Goal: Task Accomplishment & Management: Manage account settings

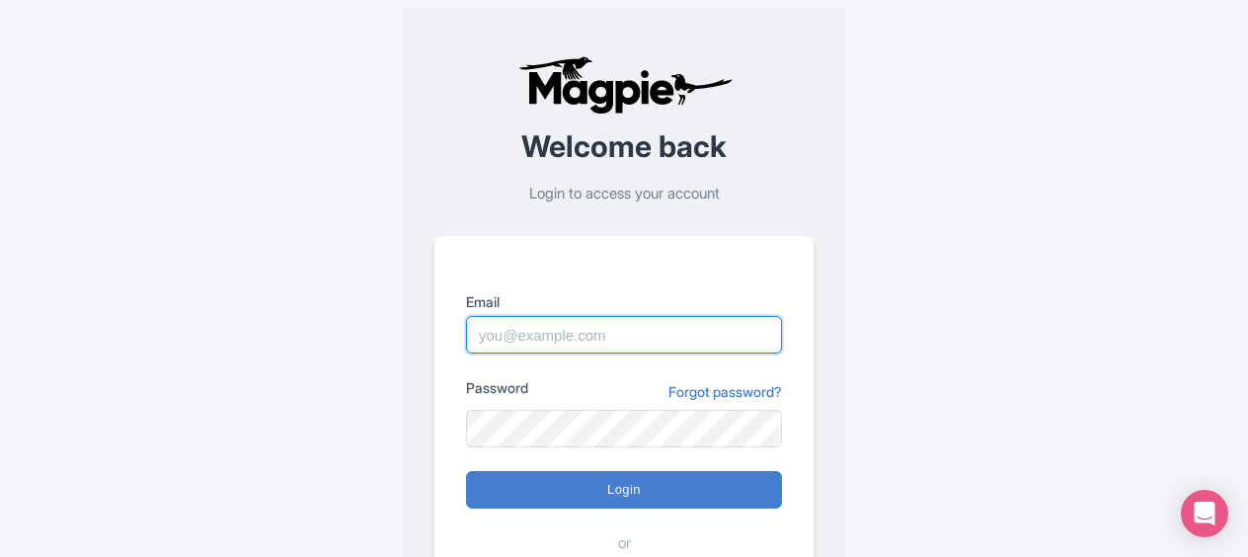
click at [553, 327] on input "Email" at bounding box center [624, 335] width 316 height 38
paste input "kirsty.prynn@tui.com"
type input "kirsty.prynn@tui.com"
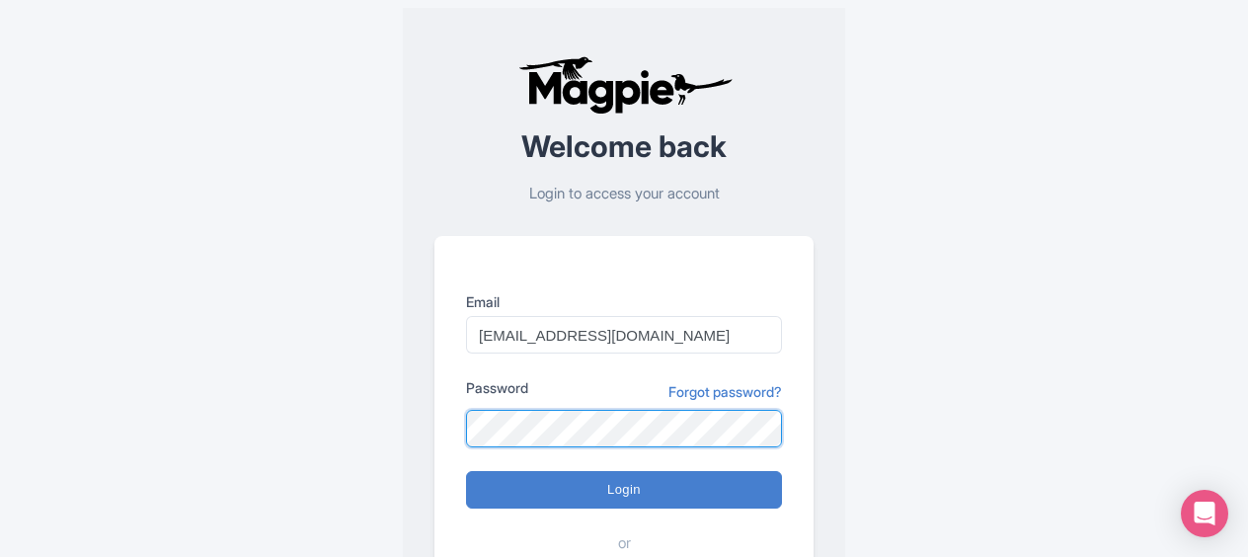
click at [466, 471] on input "Login" at bounding box center [624, 490] width 316 height 38
type input "Logging in..."
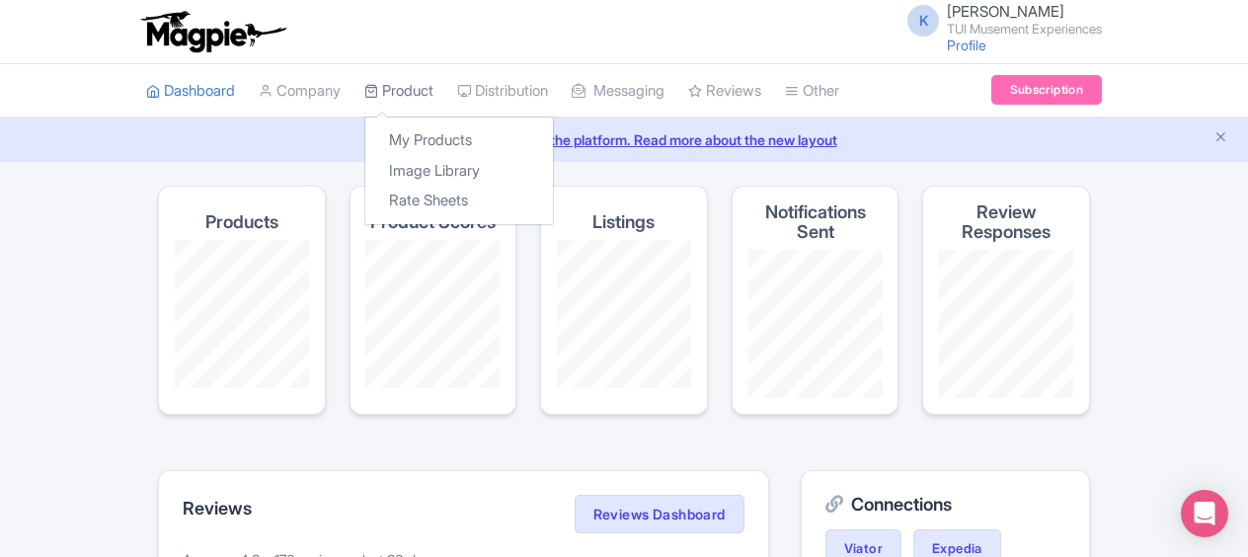
click at [426, 85] on link "Product" at bounding box center [398, 91] width 69 height 54
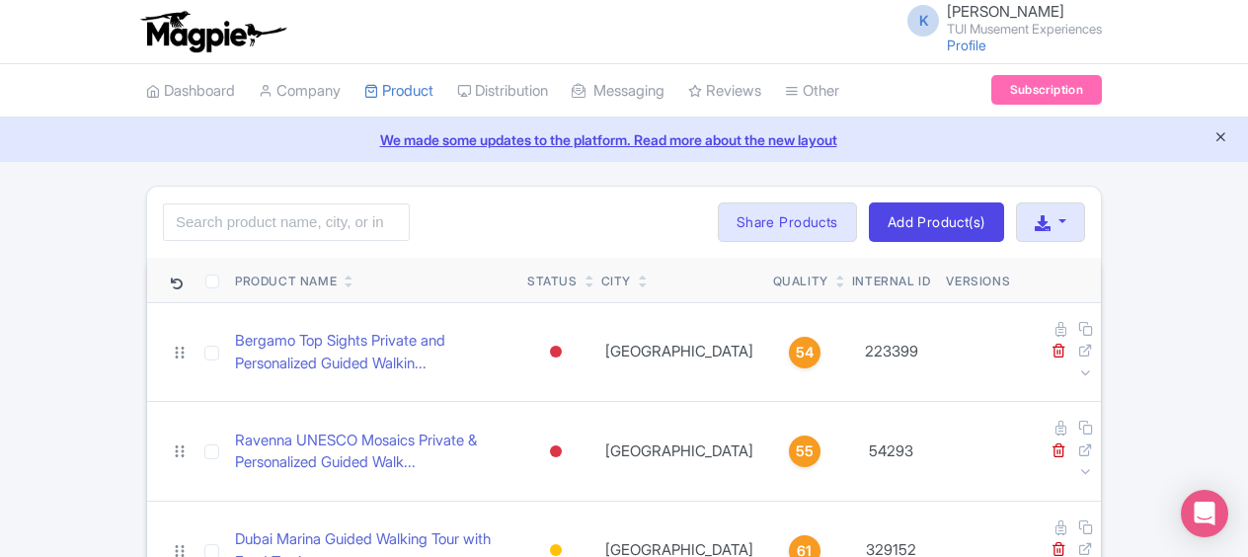
click at [1223, 138] on icon "Close announcement" at bounding box center [1221, 136] width 15 height 15
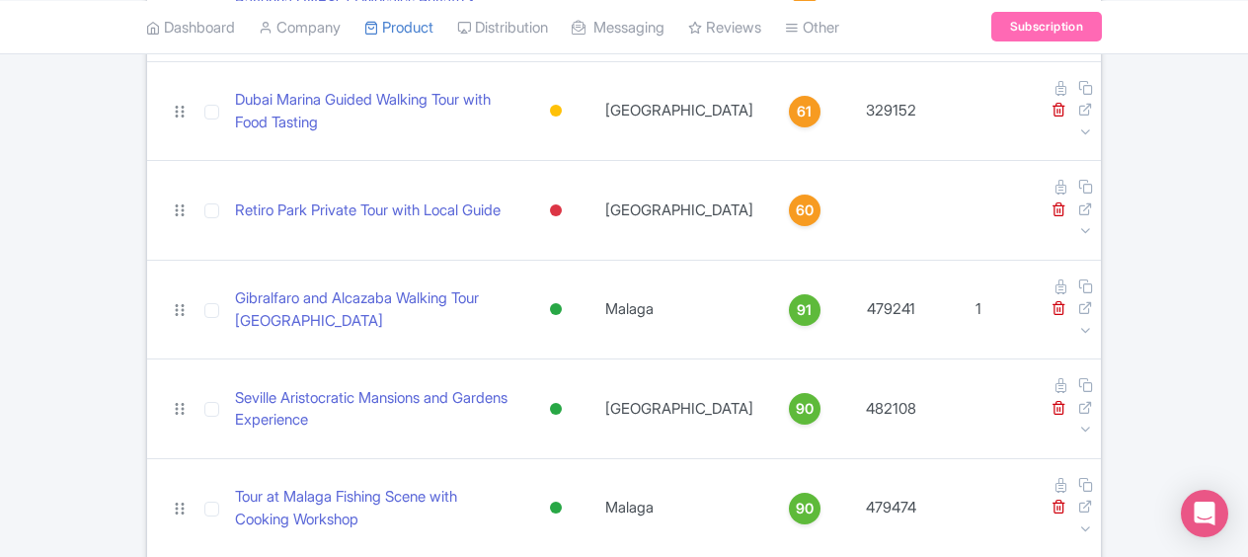
scroll to position [399, 0]
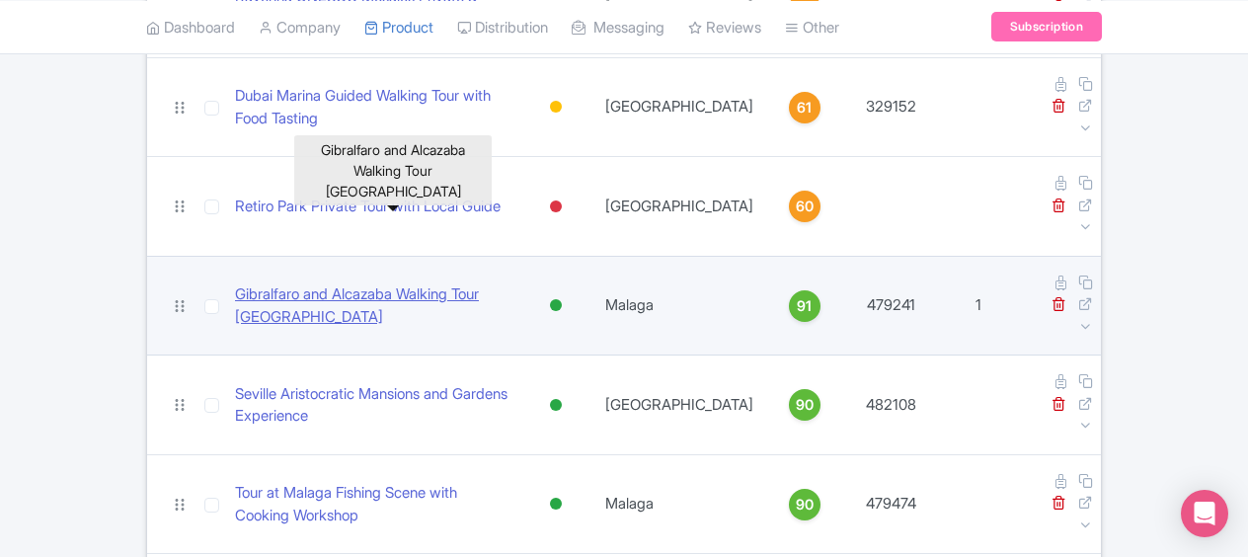
click at [350, 283] on link "Gibralfaro and Alcazaba Walking Tour Malaga" at bounding box center [373, 305] width 277 height 44
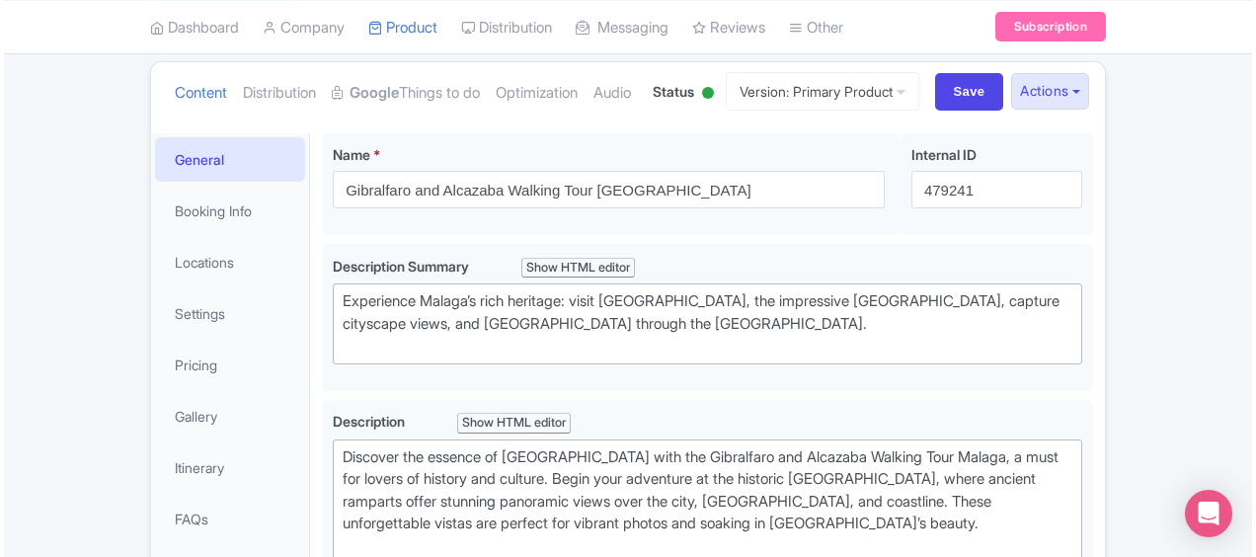
scroll to position [160, 0]
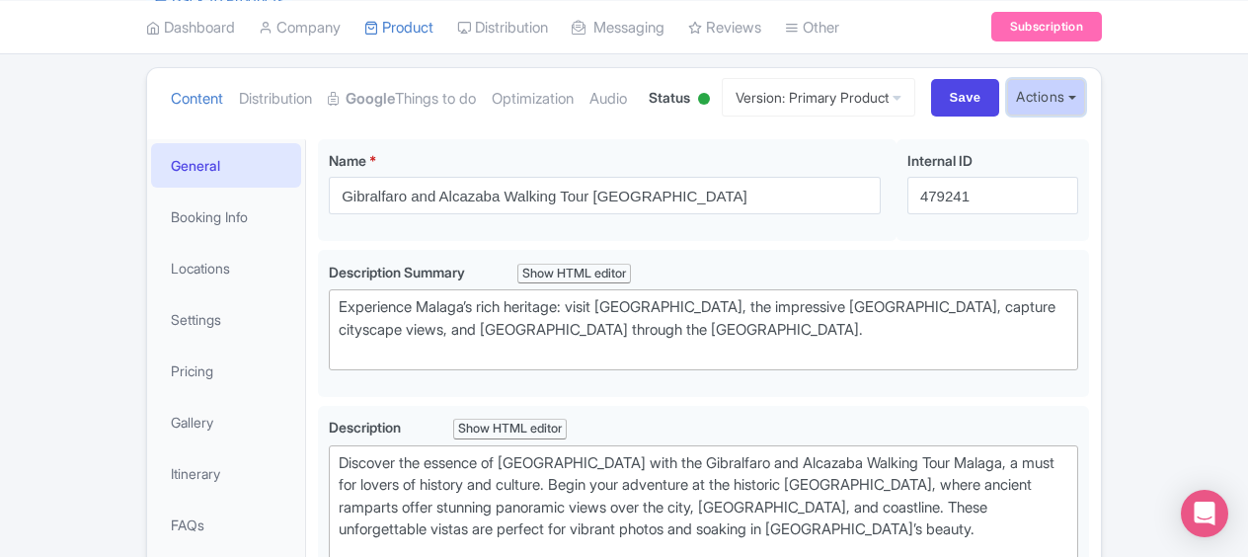
click at [1069, 116] on button "Actions" at bounding box center [1046, 97] width 78 height 37
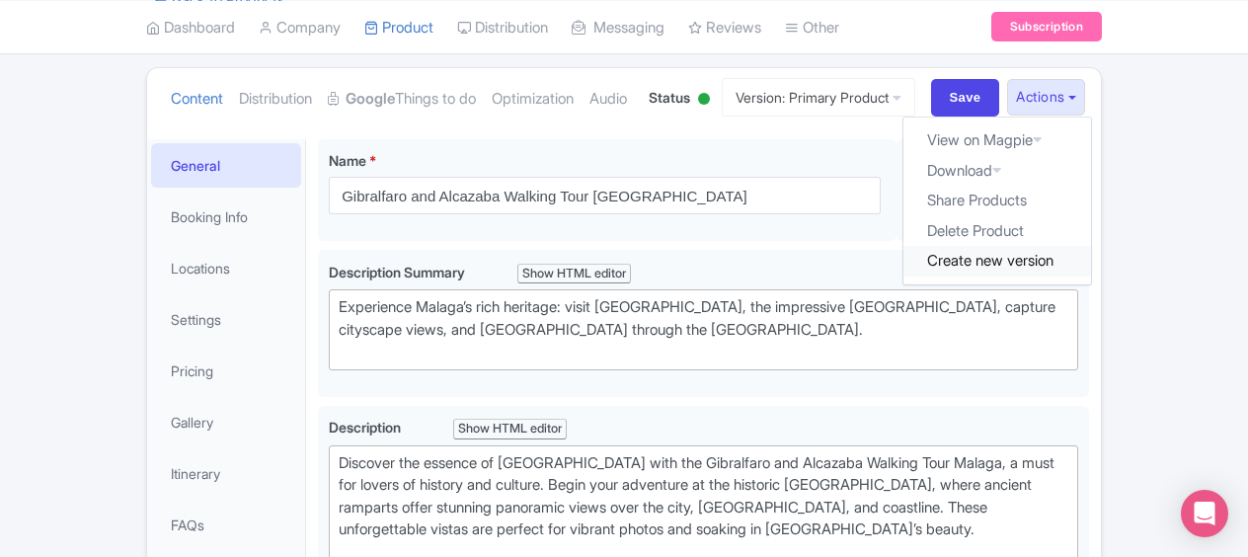
click at [985, 277] on link "Create new version" at bounding box center [998, 261] width 188 height 31
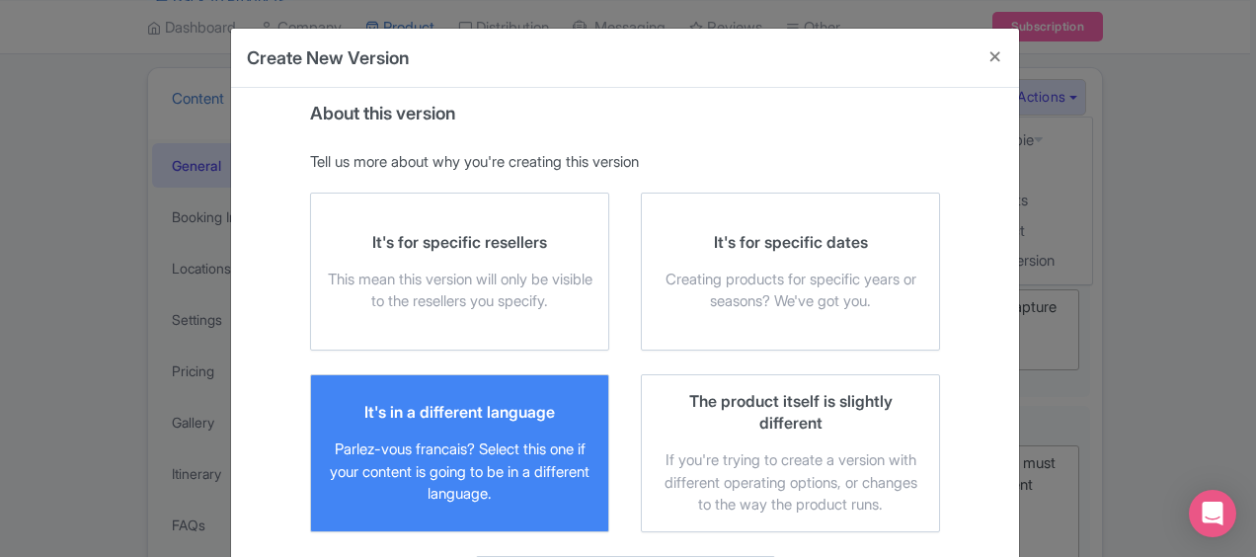
click at [483, 444] on div "Parlez-vous francais? Select this one if your content is going to be in a diffe…" at bounding box center [460, 472] width 266 height 67
click at [0, 0] on input "It's in a different language Parlez-vous francais? Select this one if your cont…" at bounding box center [0, 0] width 0 height 0
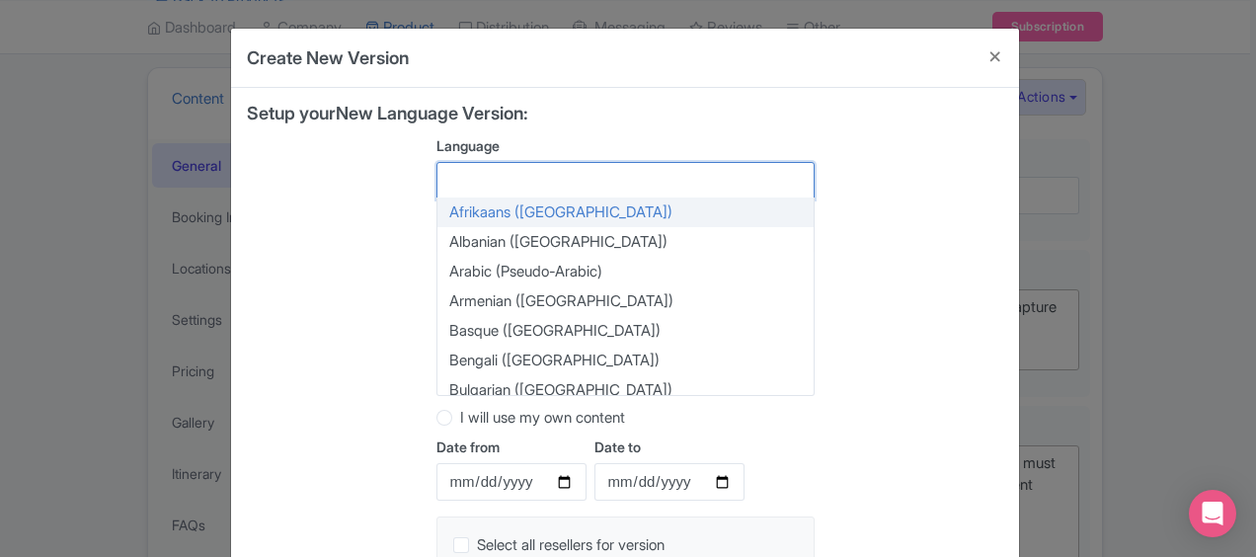
click at [639, 182] on div at bounding box center [626, 181] width 378 height 38
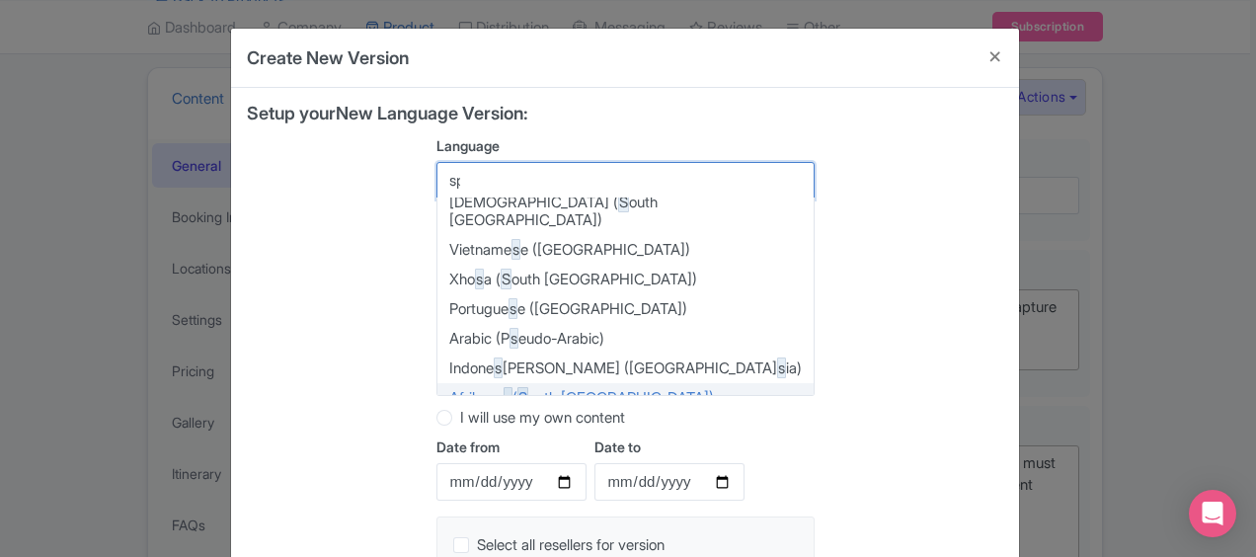
scroll to position [0, 0]
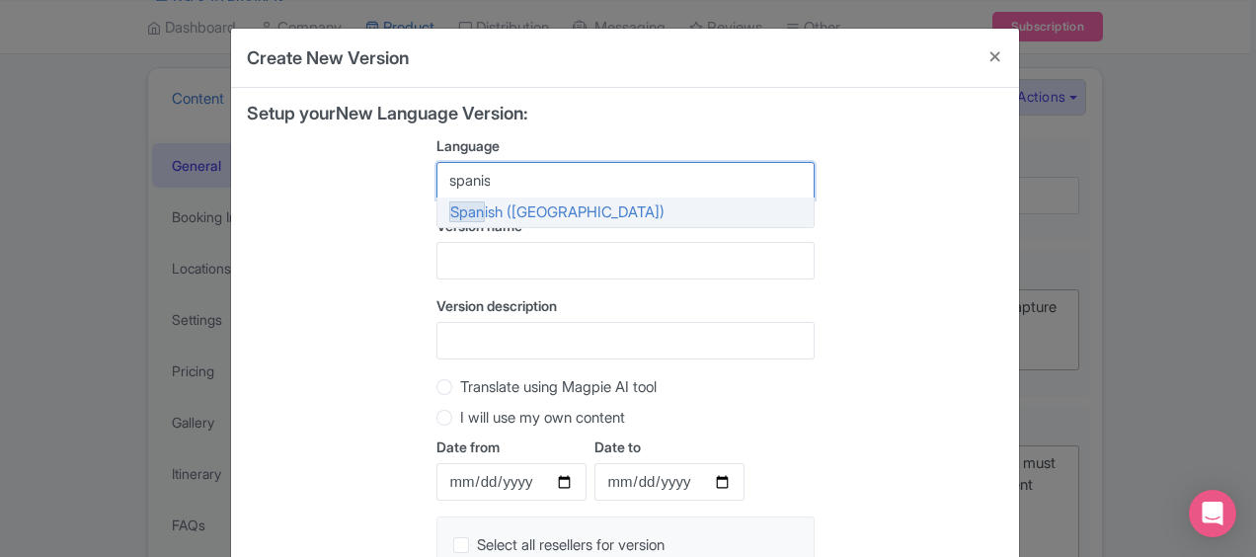
type input "spanish"
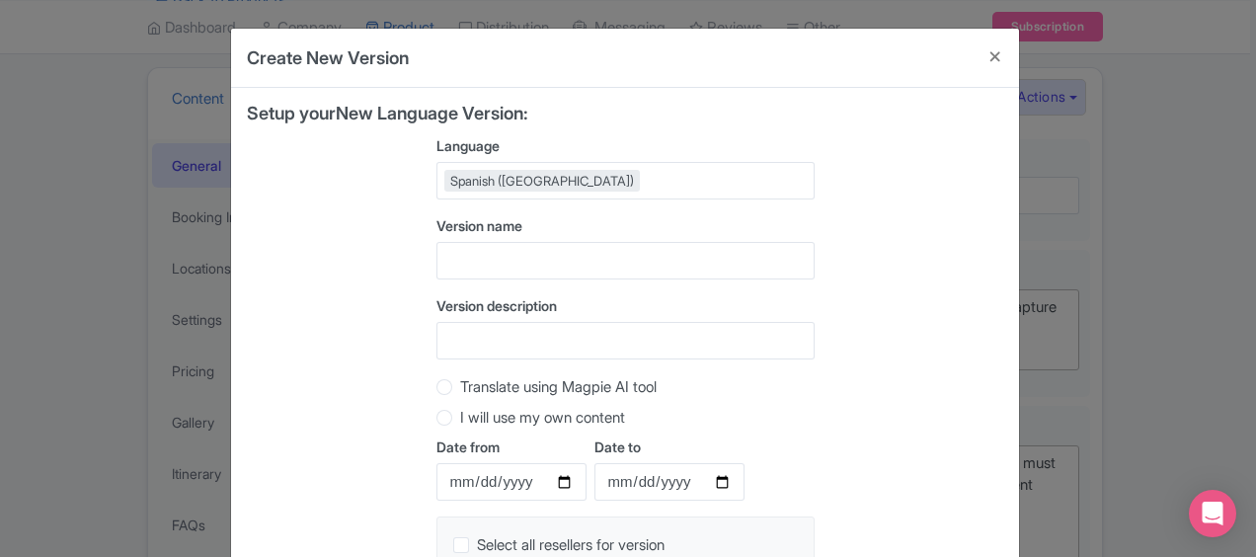
click at [748, 130] on div "Setup your New Language Version: Language Spanish (Spain) Spanish (Spain) Afrik…" at bounding box center [625, 395] width 757 height 582
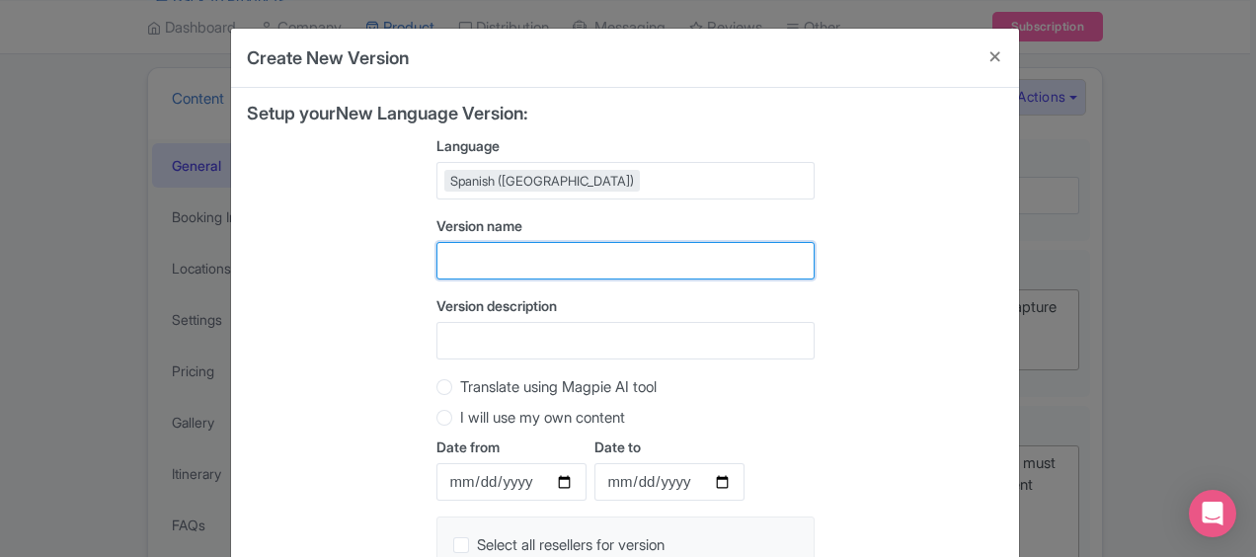
click at [585, 258] on input "text" at bounding box center [626, 261] width 378 height 38
type input "Test version - ES Malaga"
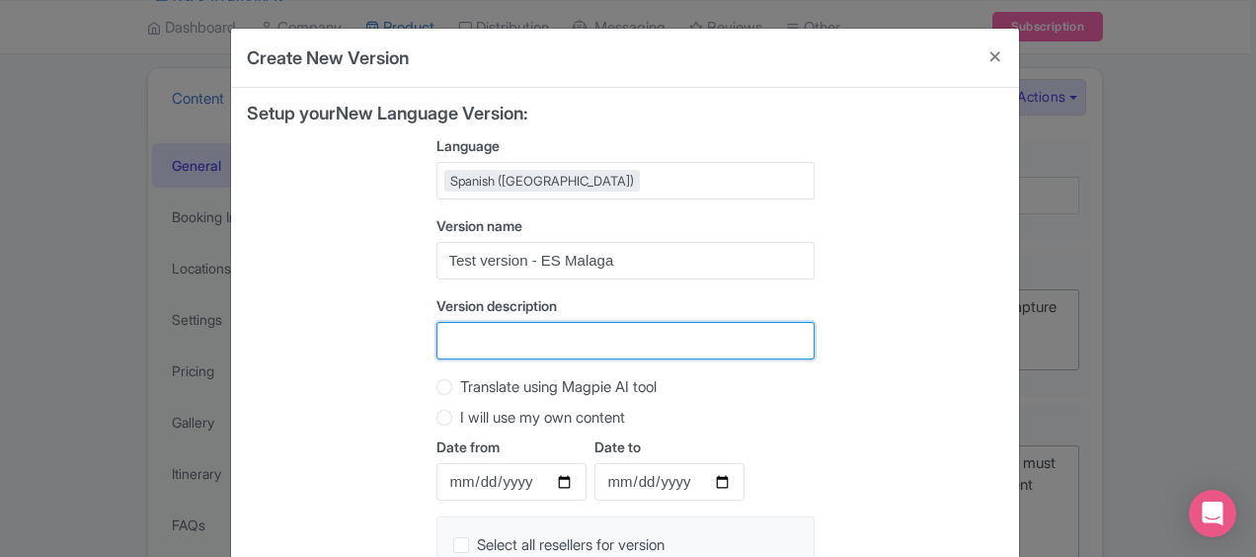
click at [674, 336] on input "Version description" at bounding box center [626, 341] width 378 height 38
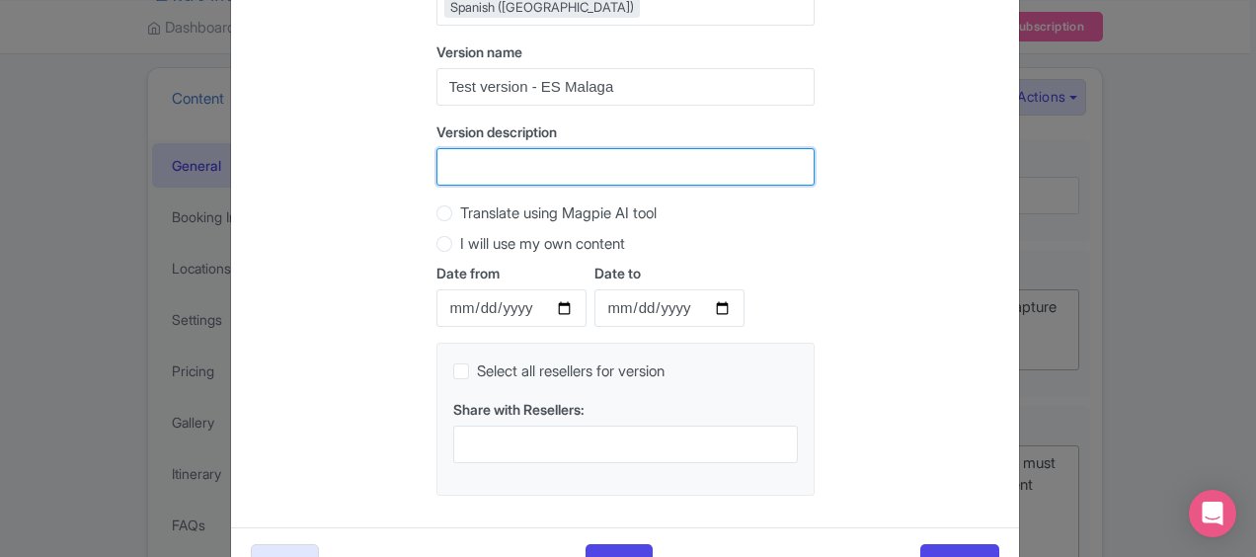
scroll to position [186, 0]
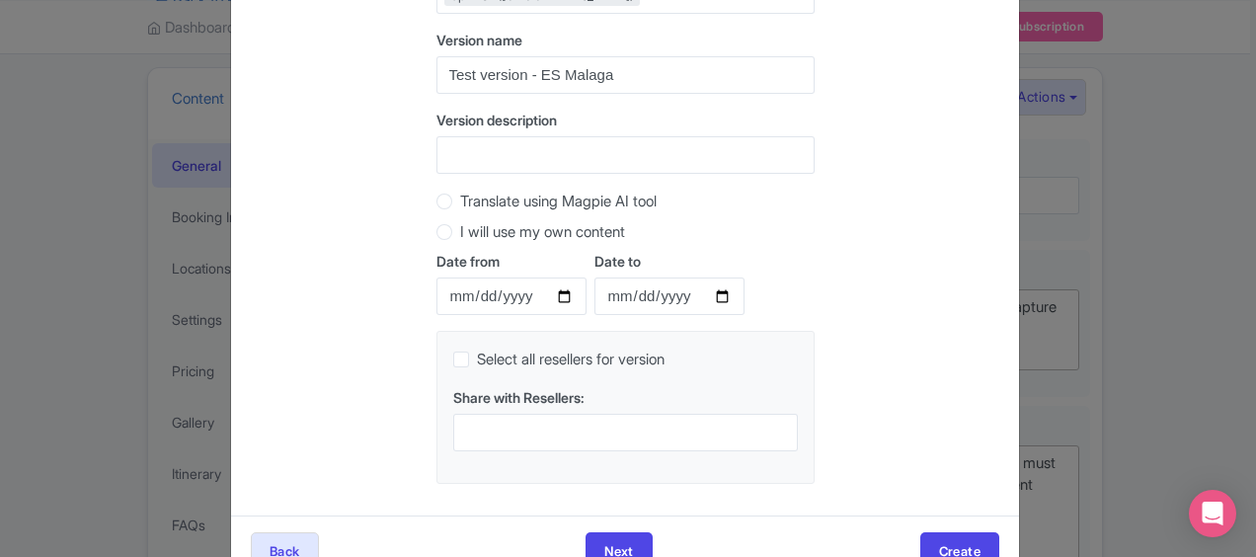
click at [460, 200] on label "Translate using Magpie AI tool" at bounding box center [558, 202] width 197 height 23
click at [460, 200] on input "Translate using Magpie AI tool" at bounding box center [470, 200] width 20 height 20
radio input "true"
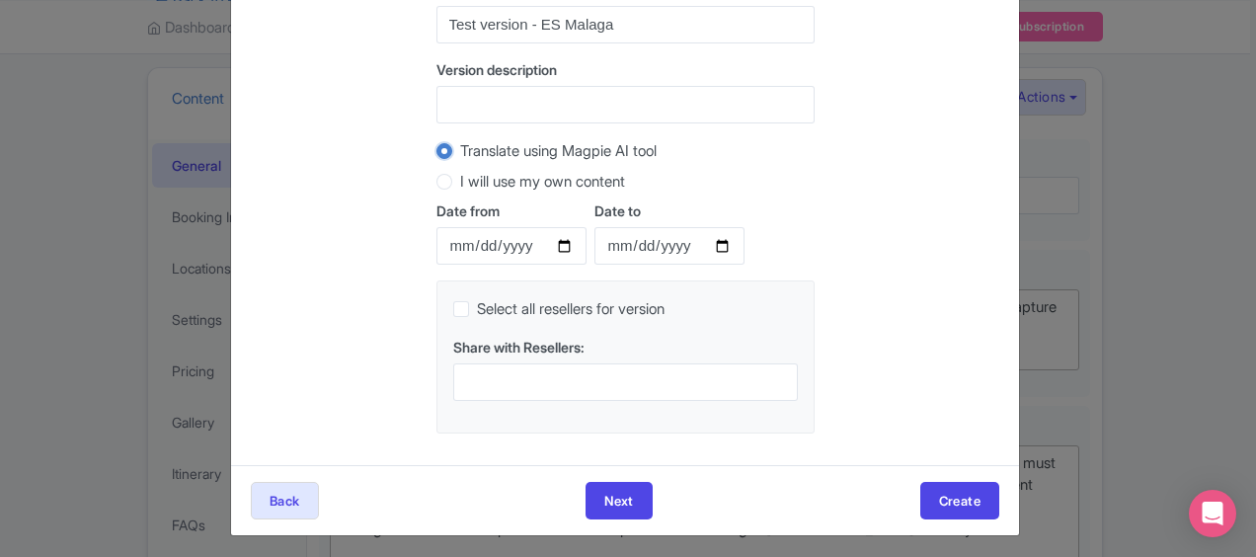
scroll to position [240, 0]
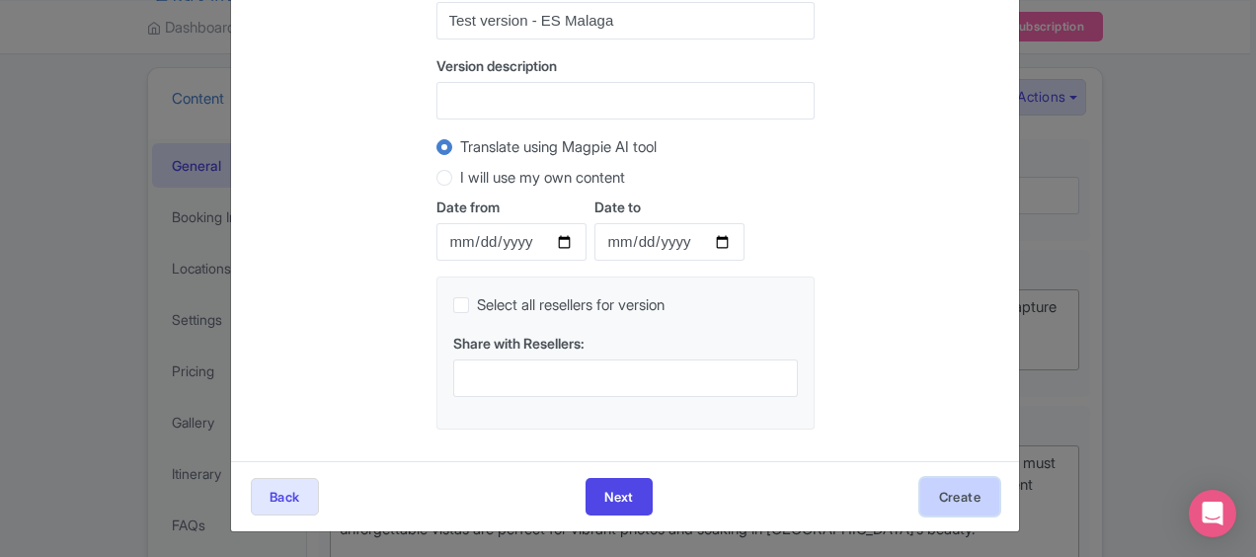
click at [962, 492] on button "Create" at bounding box center [959, 497] width 79 height 38
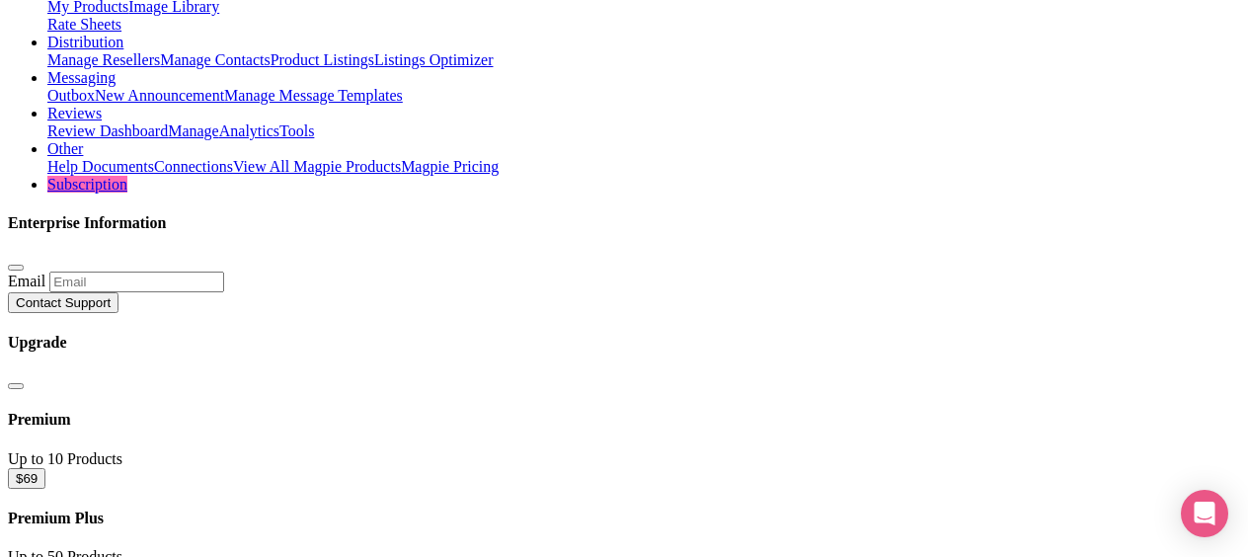
scroll to position [172, 0]
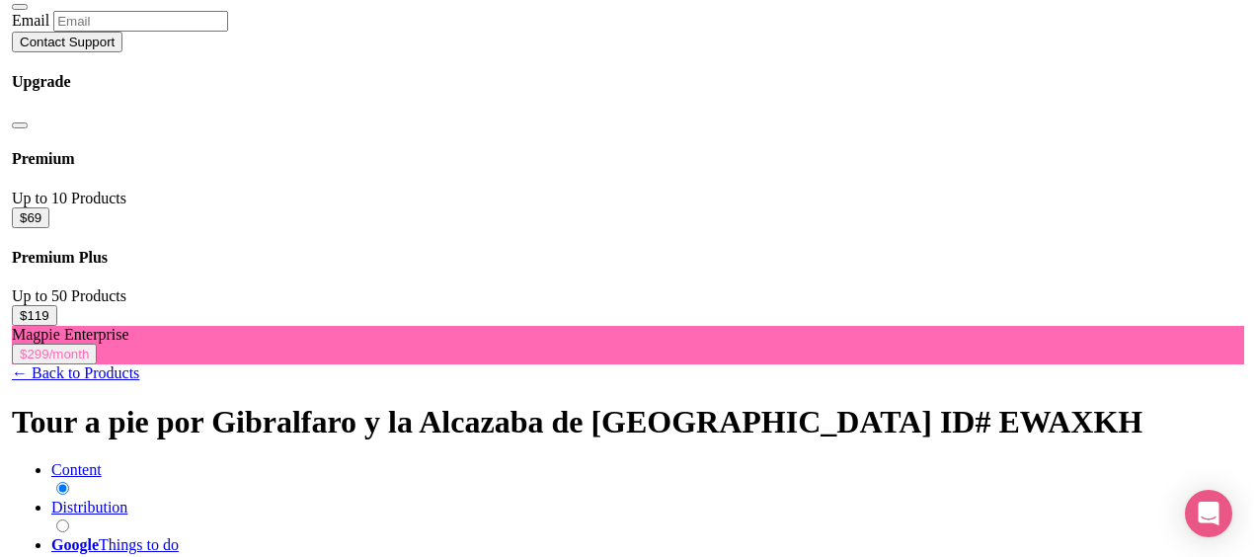
scroll to position [435, 0]
